Goal: Book appointment/travel/reservation

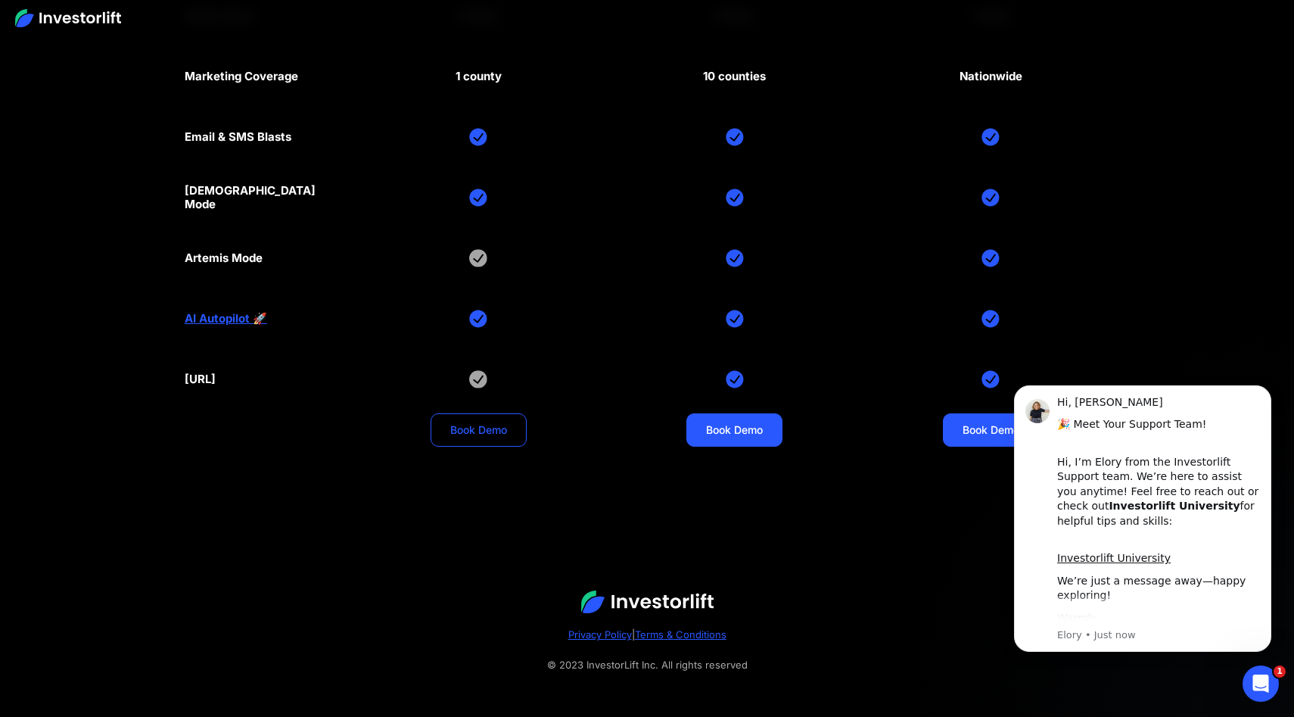
click at [488, 431] on link "Book Demo" at bounding box center [479, 429] width 96 height 33
